Goal: Information Seeking & Learning: Learn about a topic

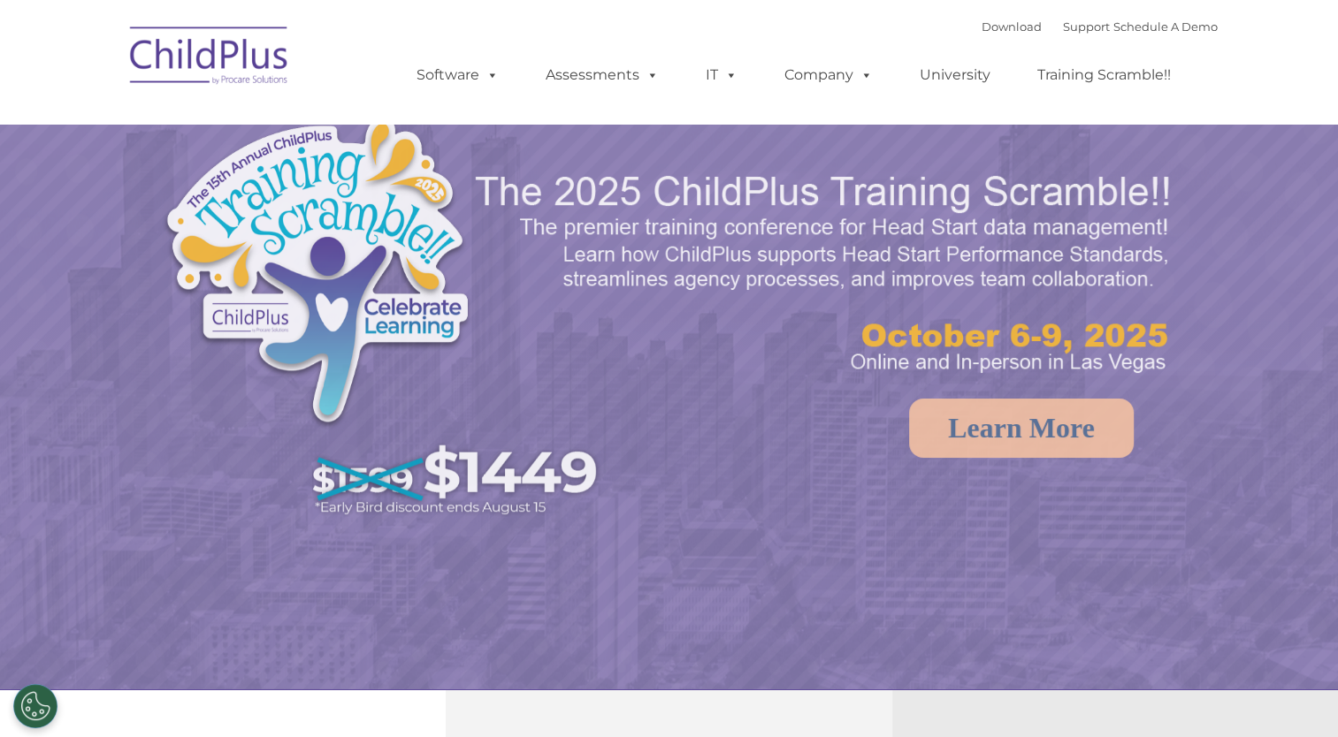
select select "MEDIUM"
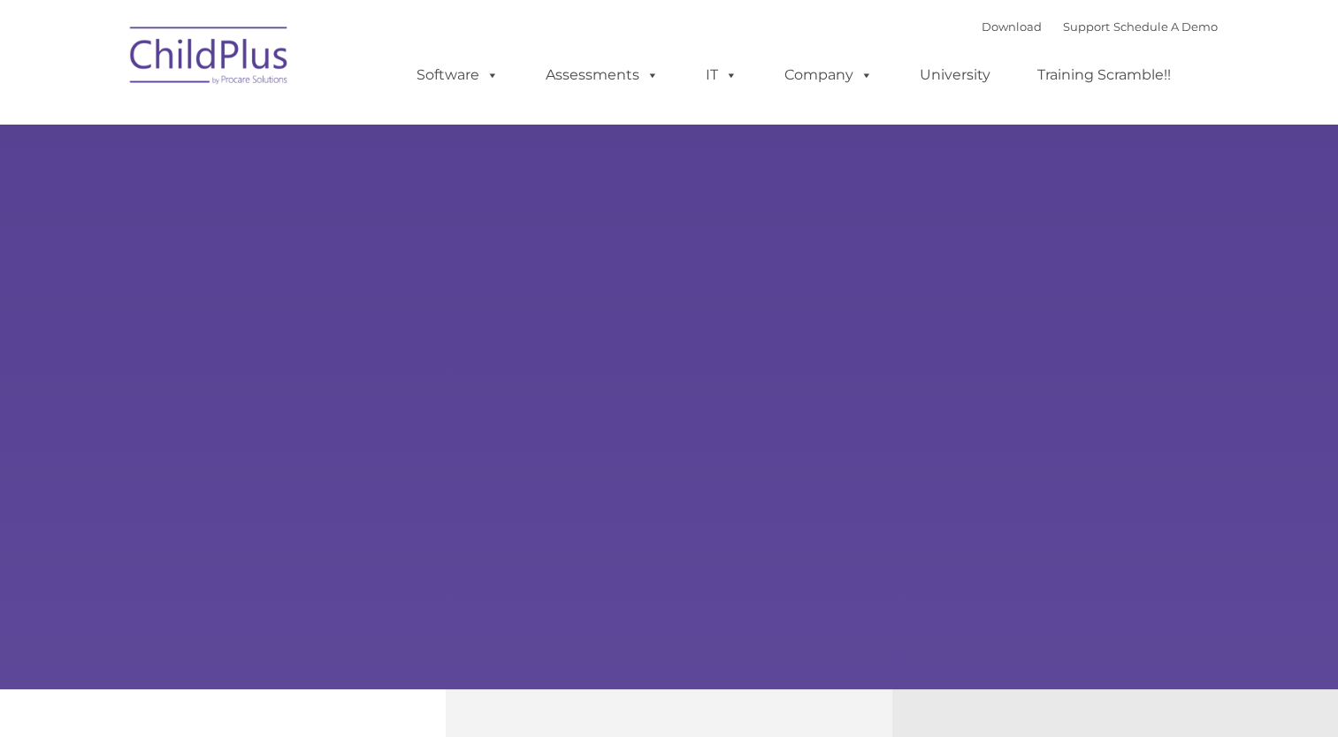
type input ""
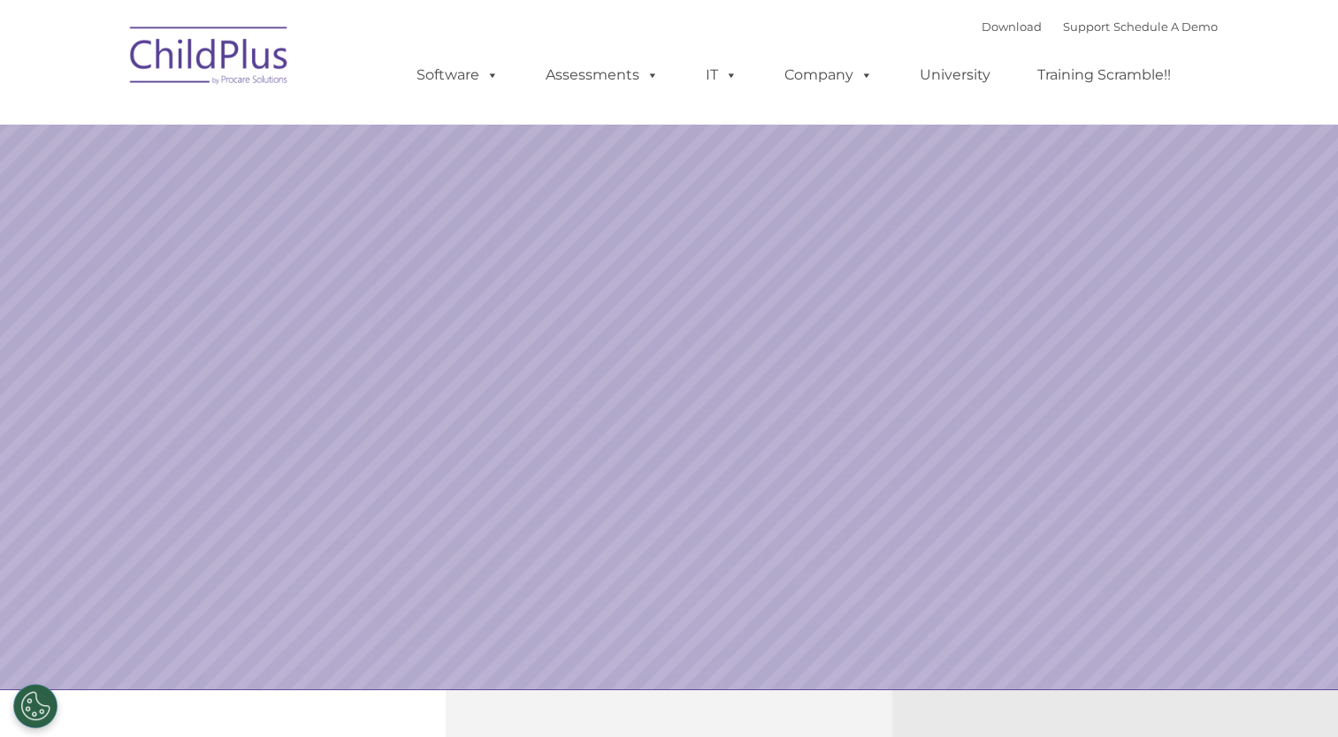
select select "MEDIUM"
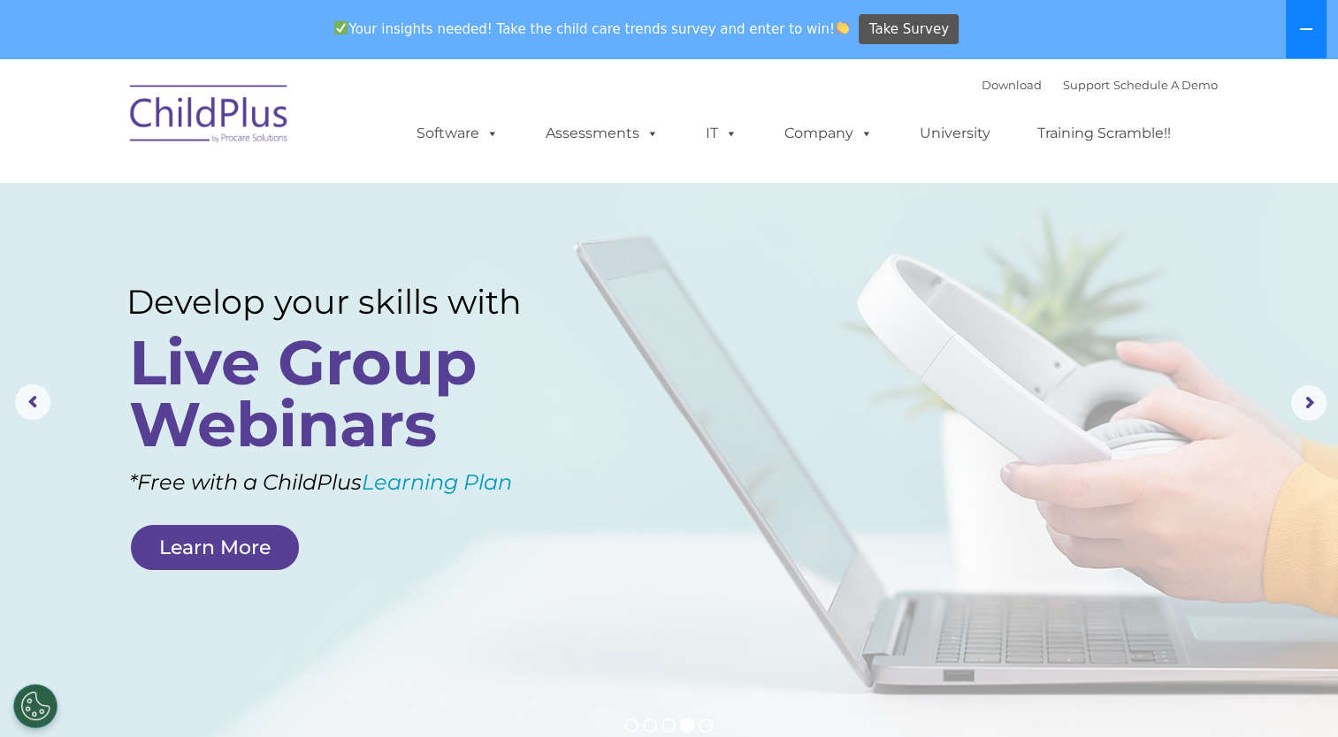
click at [1306, 23] on icon at bounding box center [1306, 29] width 14 height 14
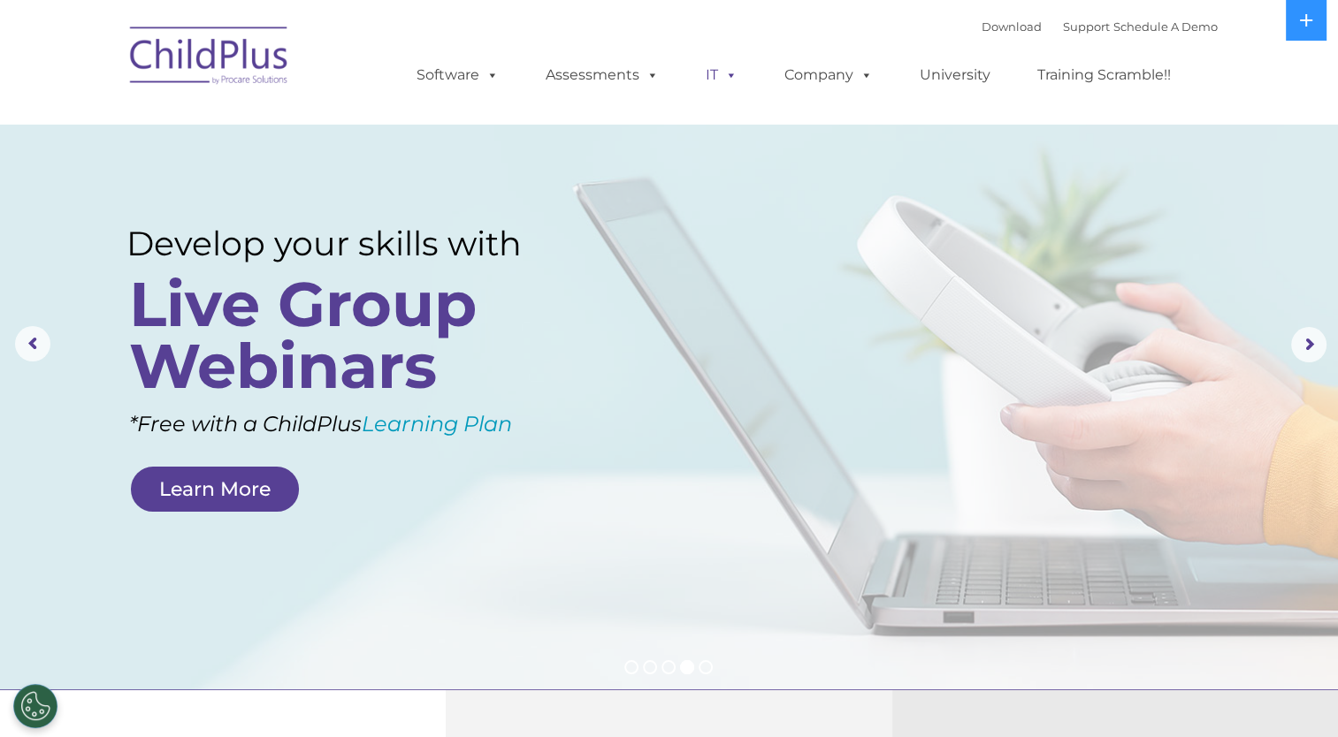
click at [718, 72] on span at bounding box center [727, 74] width 19 height 17
click at [645, 77] on span at bounding box center [648, 74] width 19 height 17
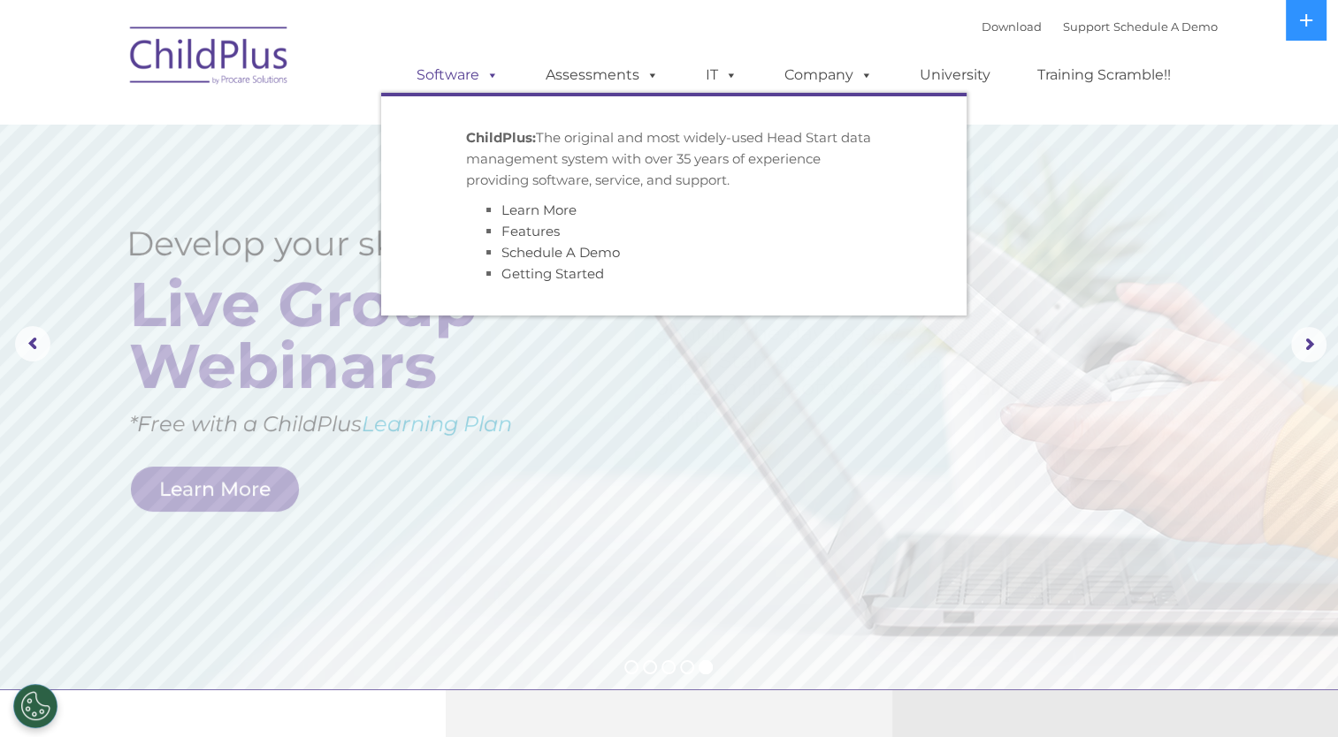
click at [496, 74] on span at bounding box center [488, 74] width 19 height 17
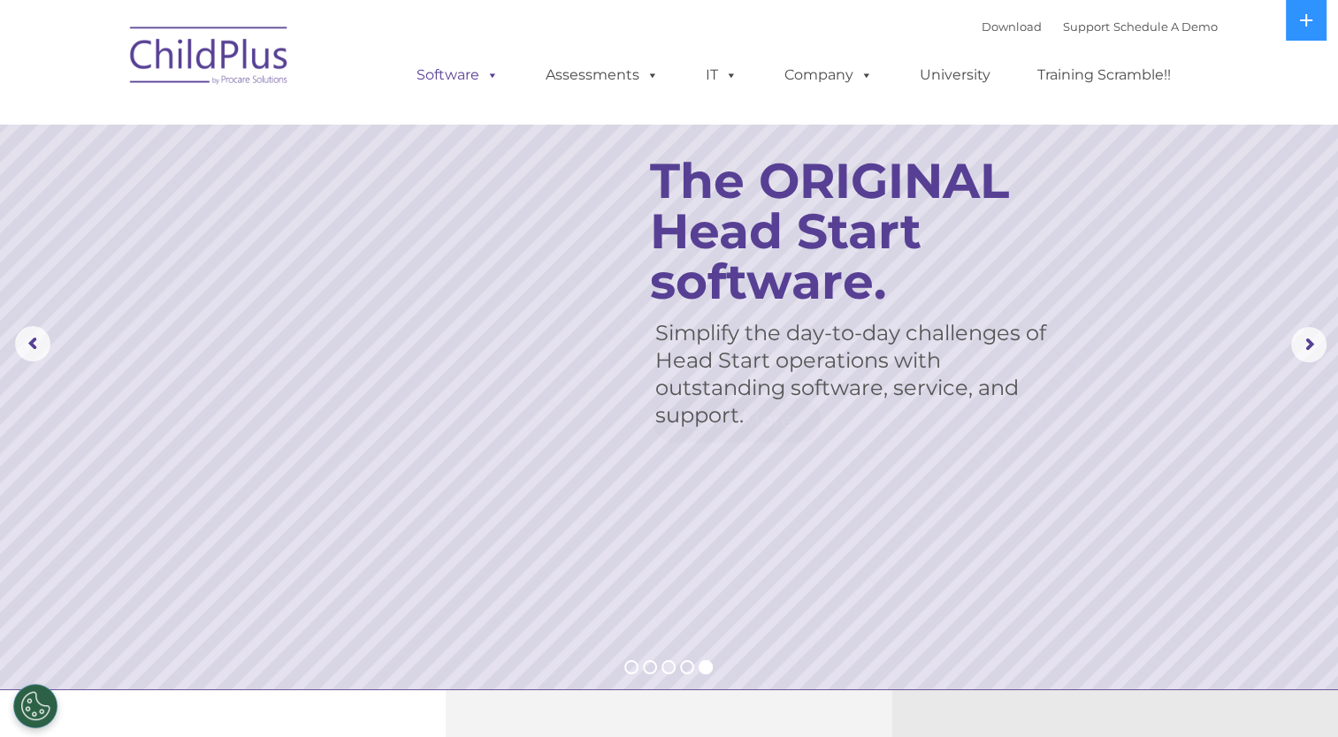
click at [496, 74] on span at bounding box center [488, 74] width 19 height 17
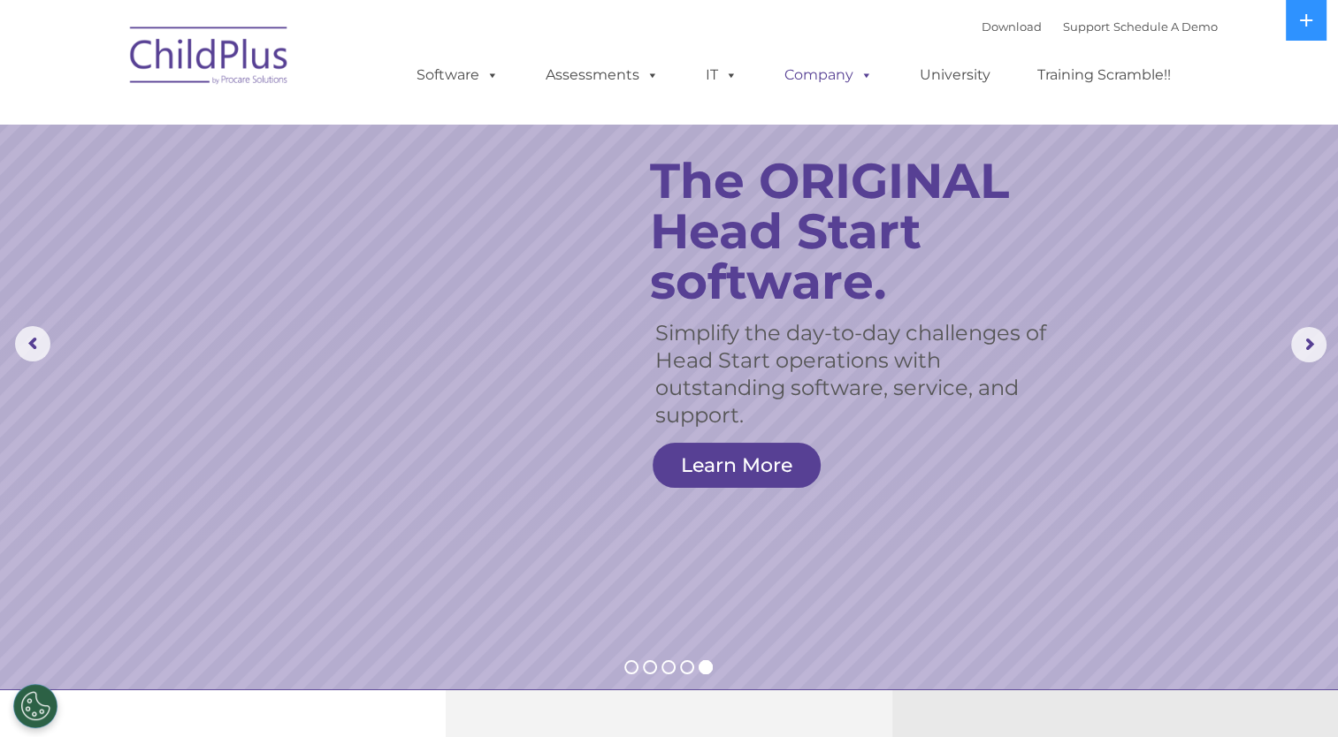
click at [861, 74] on span at bounding box center [862, 74] width 19 height 17
click at [869, 72] on span at bounding box center [862, 74] width 19 height 17
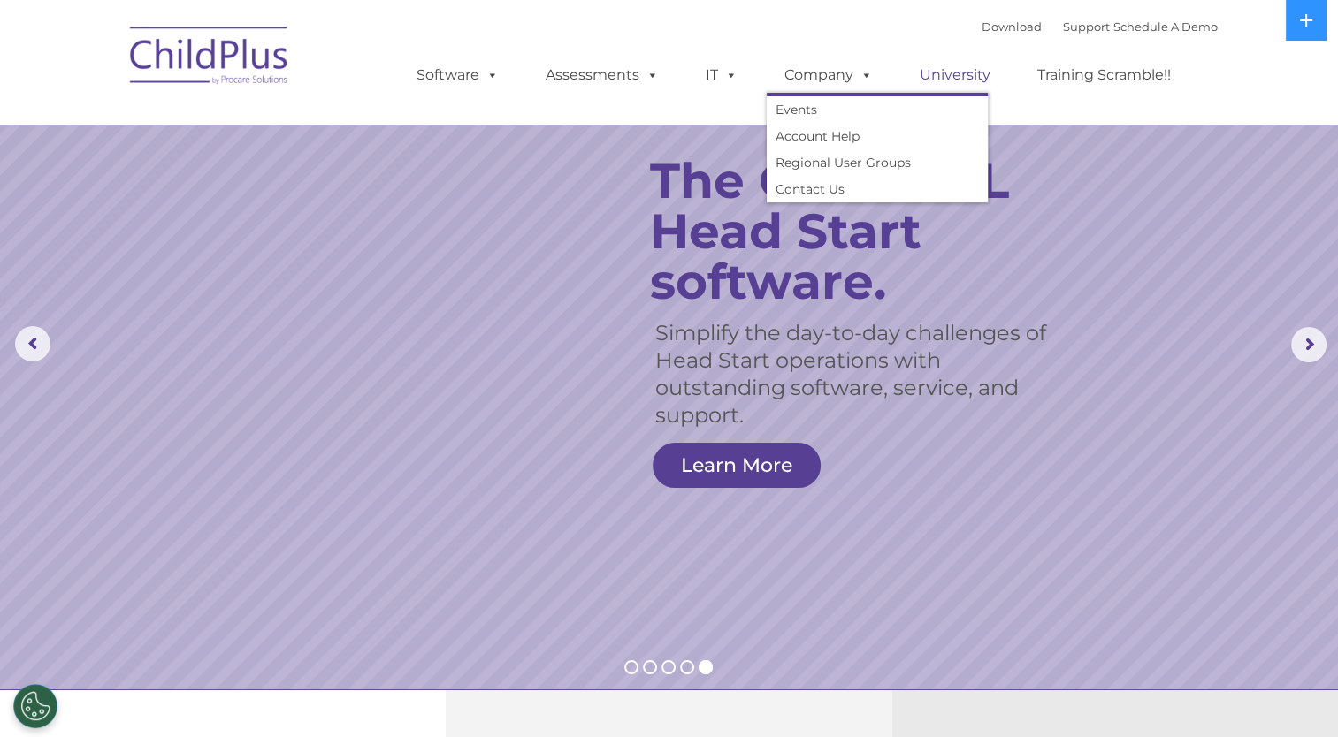
click at [970, 86] on link "University" at bounding box center [955, 74] width 106 height 35
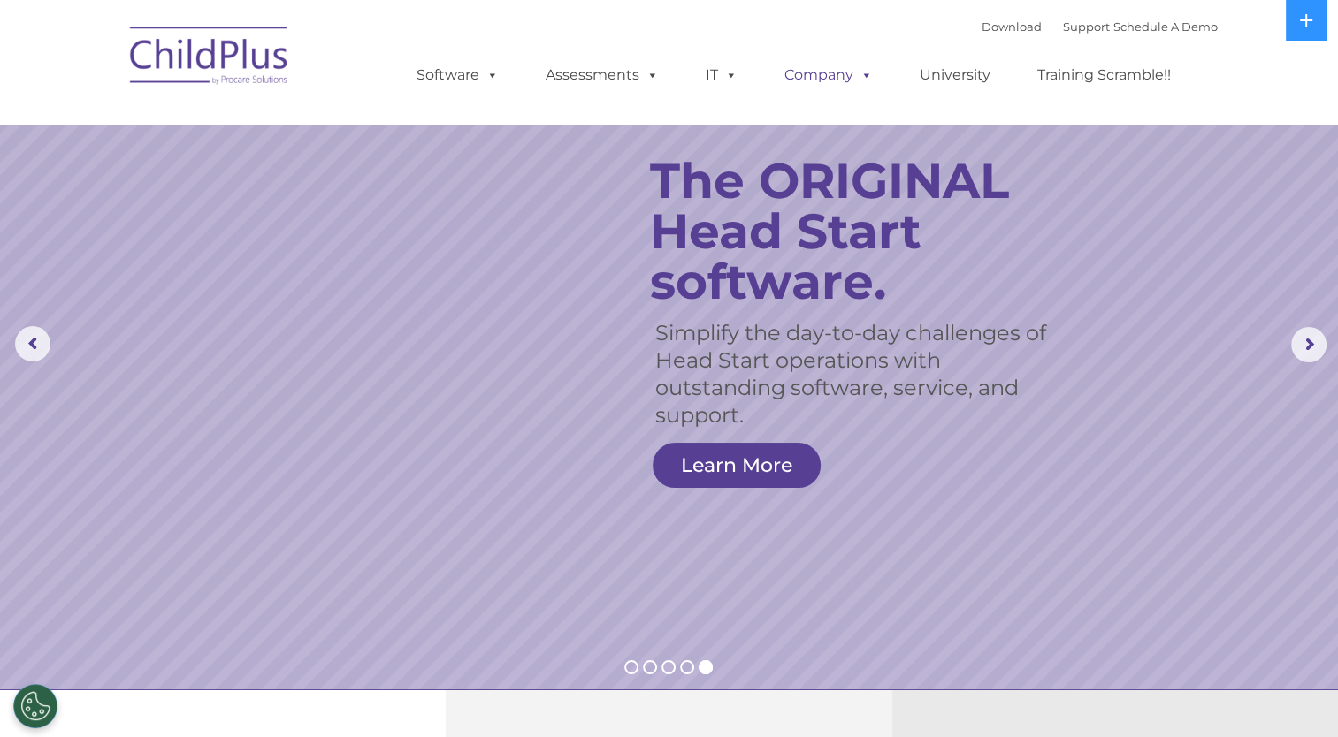
click at [859, 83] on span at bounding box center [862, 74] width 19 height 17
click at [858, 83] on span at bounding box center [862, 74] width 19 height 17
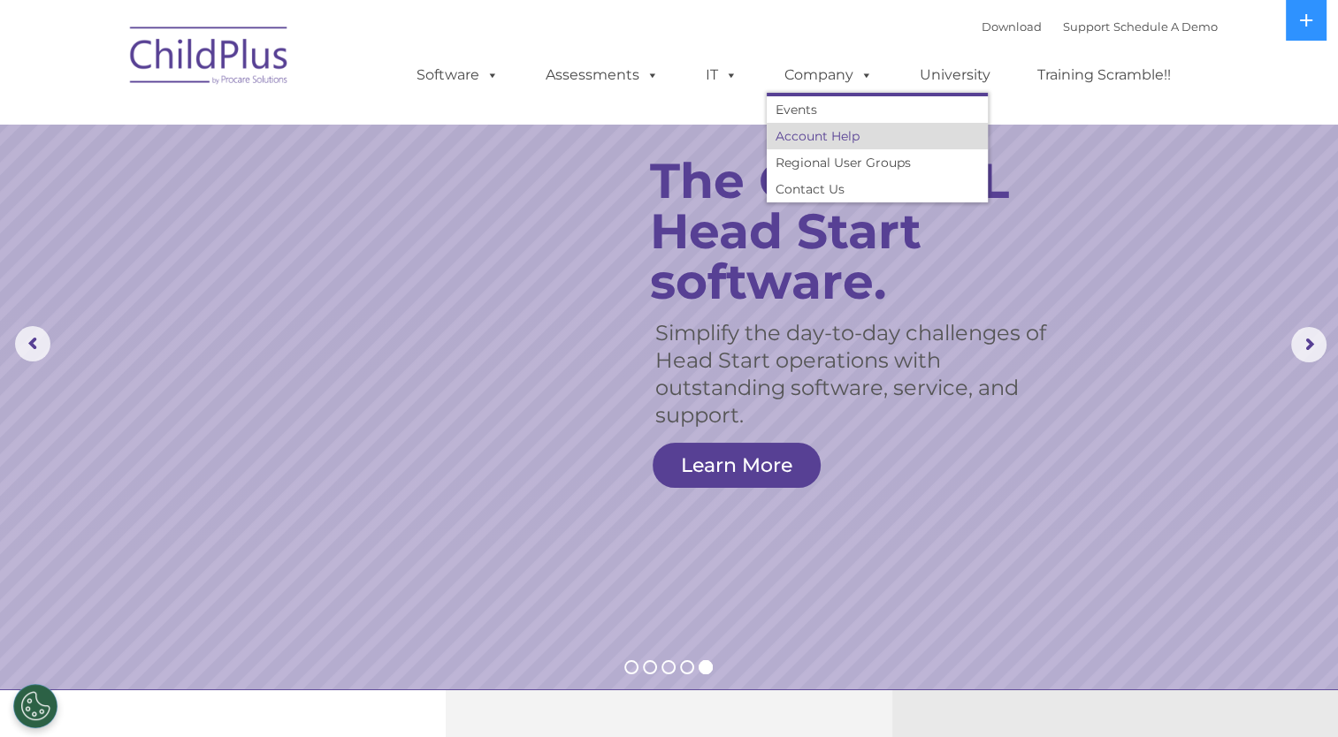
click at [820, 138] on link "Account Help" at bounding box center [877, 136] width 221 height 27
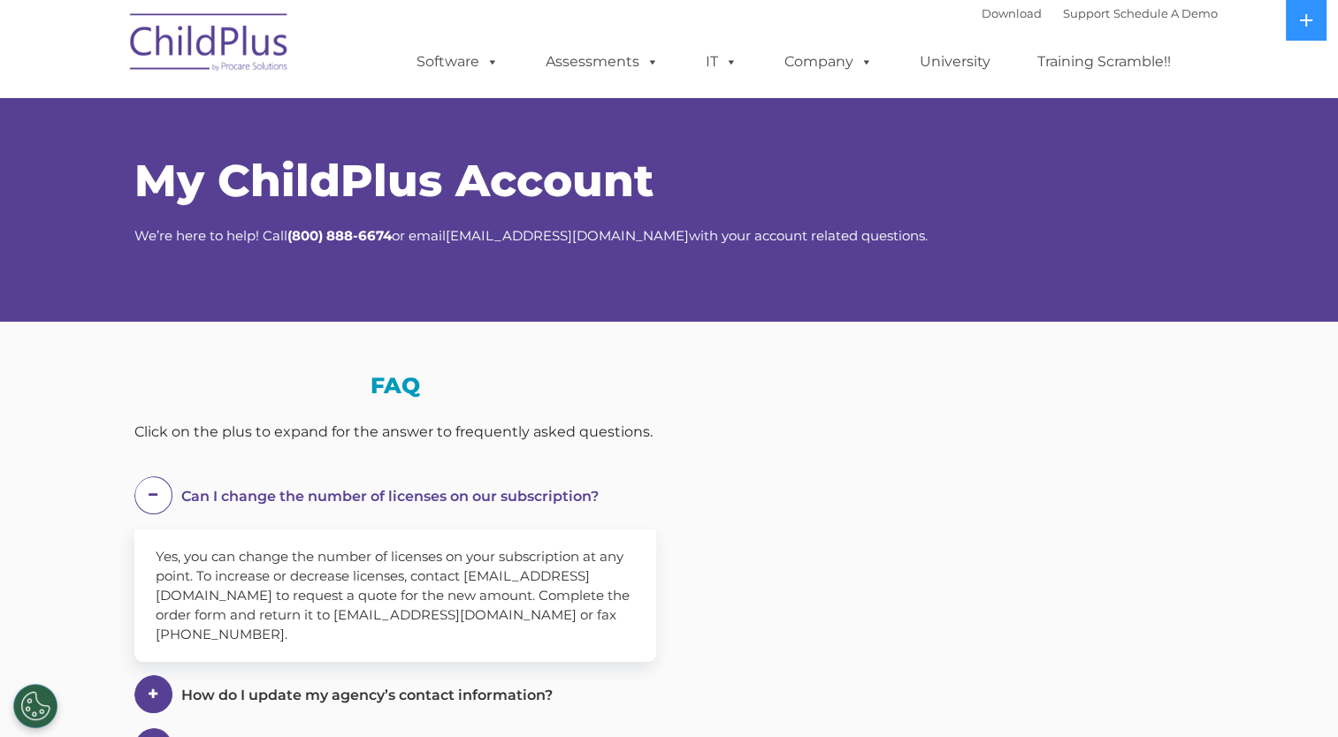
select select "MEDIUM"
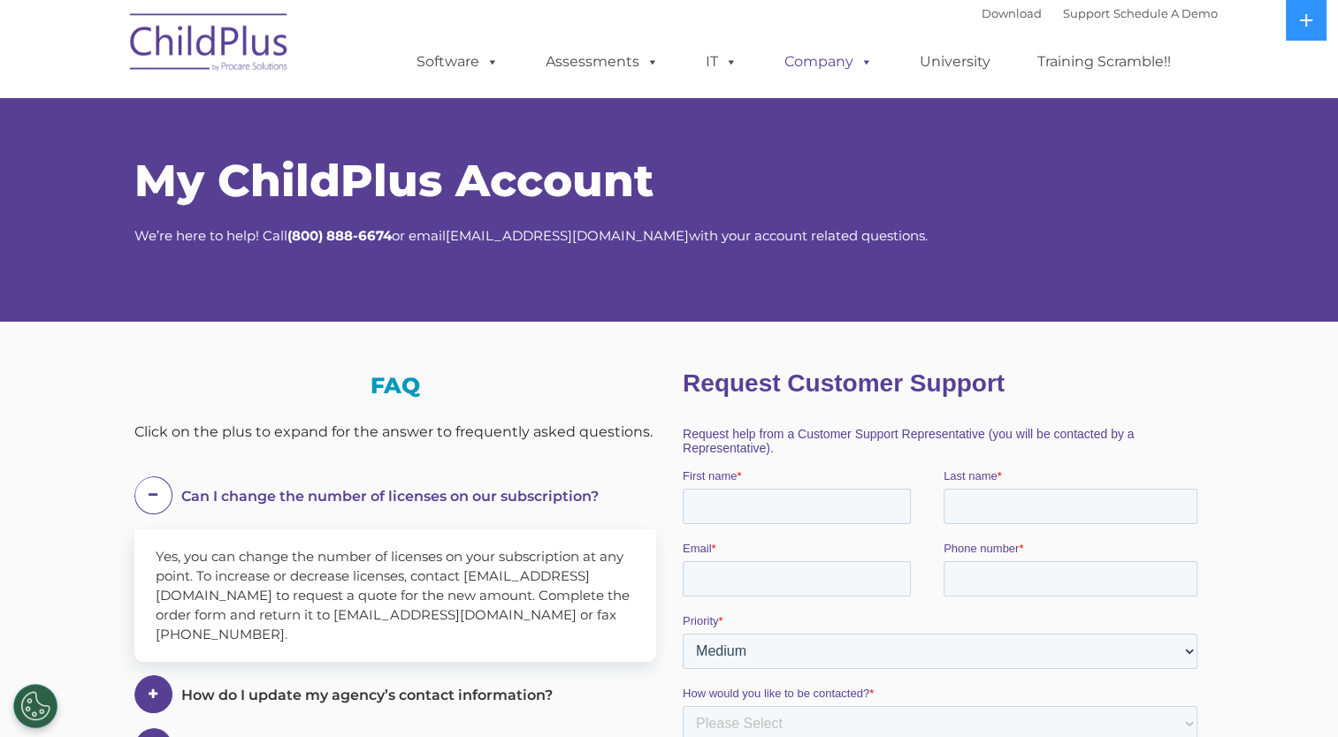
click at [838, 59] on link "Company" at bounding box center [829, 61] width 124 height 35
click at [731, 62] on span at bounding box center [727, 61] width 19 height 17
click at [639, 59] on span at bounding box center [648, 61] width 19 height 17
click at [637, 72] on link "Assessments" at bounding box center [602, 61] width 149 height 35
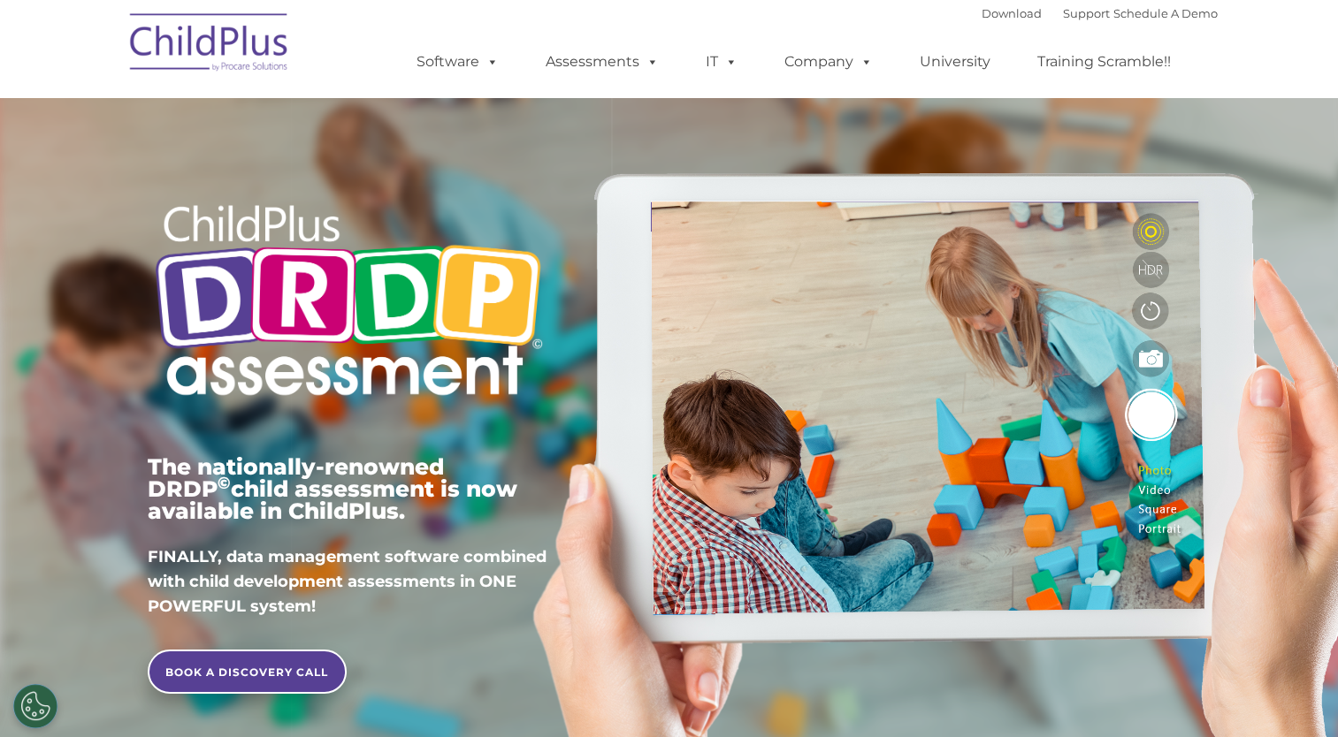
type input ""
